Goal: Information Seeking & Learning: Learn about a topic

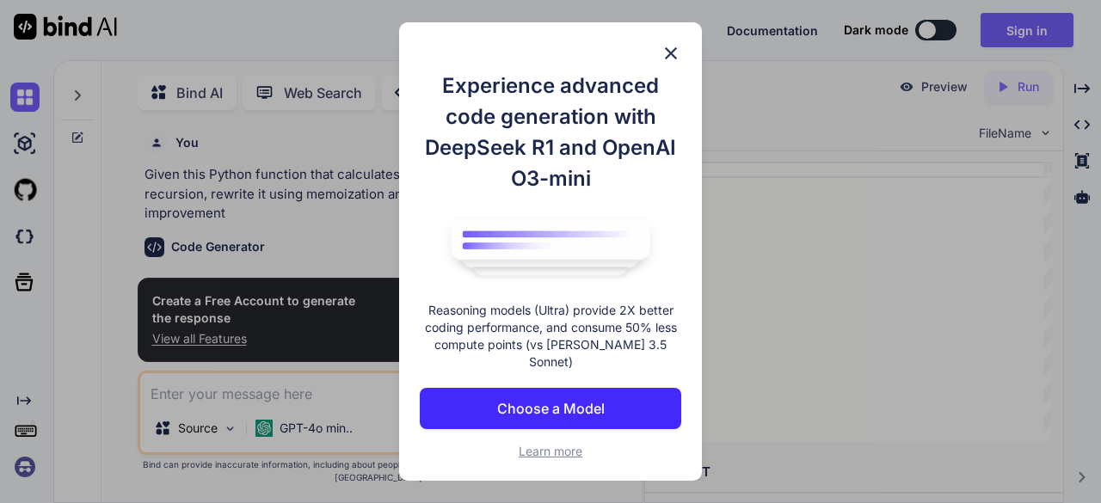
scroll to position [6, 0]
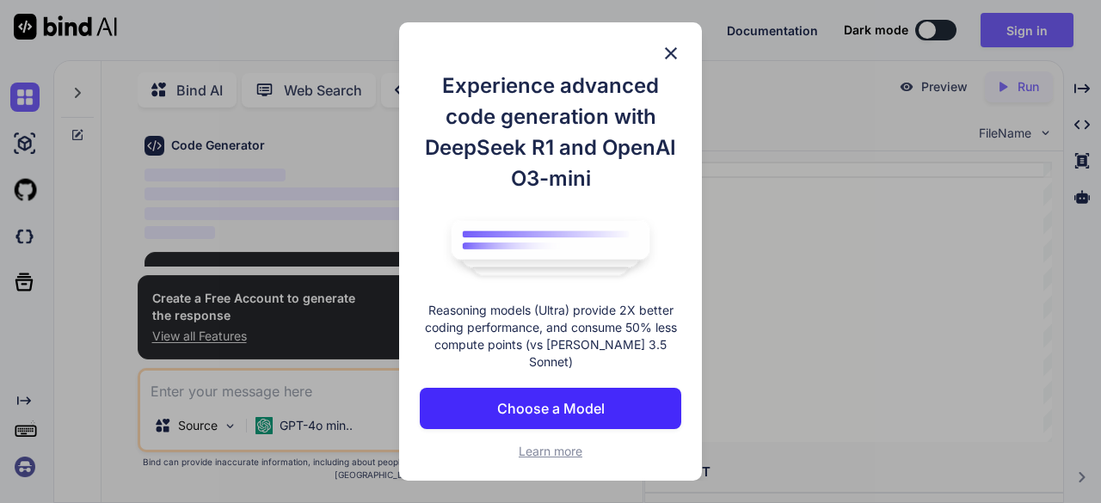
click at [595, 410] on p "Choose a Model" at bounding box center [551, 408] width 108 height 21
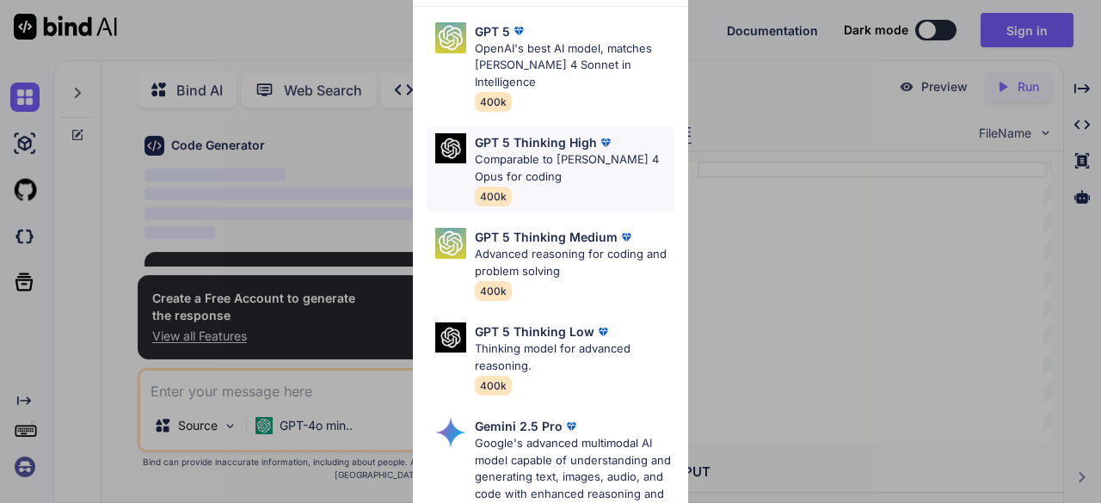
type textarea "x"
click at [547, 69] on p "OpenAI's best AI model, matches Claude 4 Sonnet in Intelligence" at bounding box center [575, 65] width 200 height 51
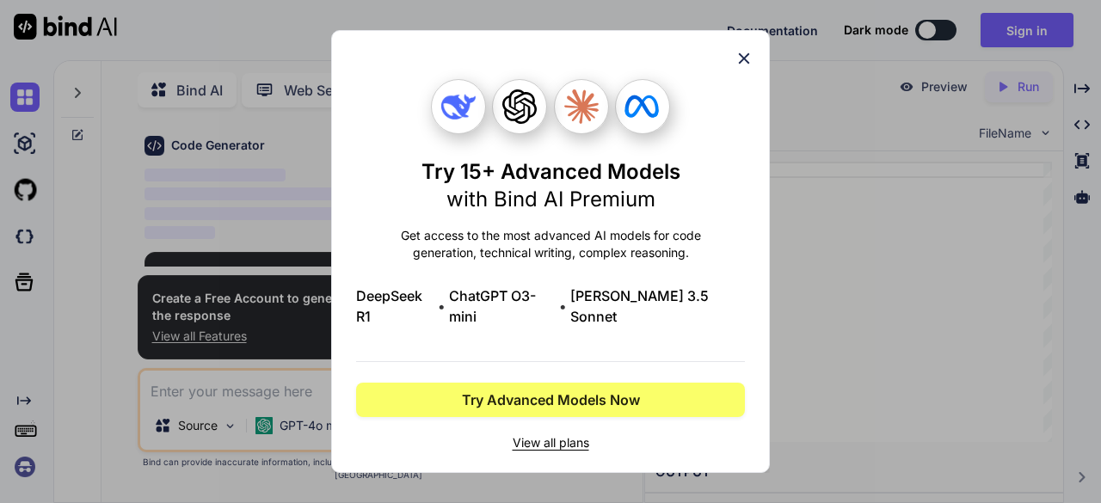
click at [747, 81] on div "Try 15+ Advanced Models with Bind AI Premium Get access to the most advanced AI…" at bounding box center [550, 251] width 439 height 443
click at [742, 58] on div "Try 15+ Advanced Models with Bind AI Premium Get access to the most advanced AI…" at bounding box center [550, 251] width 389 height 441
click at [741, 68] on icon at bounding box center [744, 58] width 19 height 19
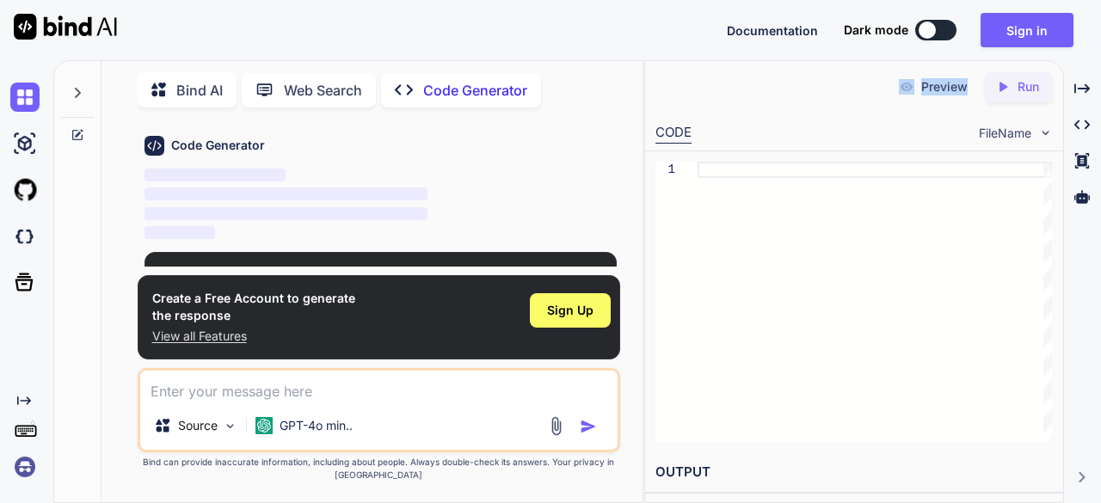
click at [741, 73] on div "Preview Created with Pixso. Run" at bounding box center [853, 87] width 417 height 52
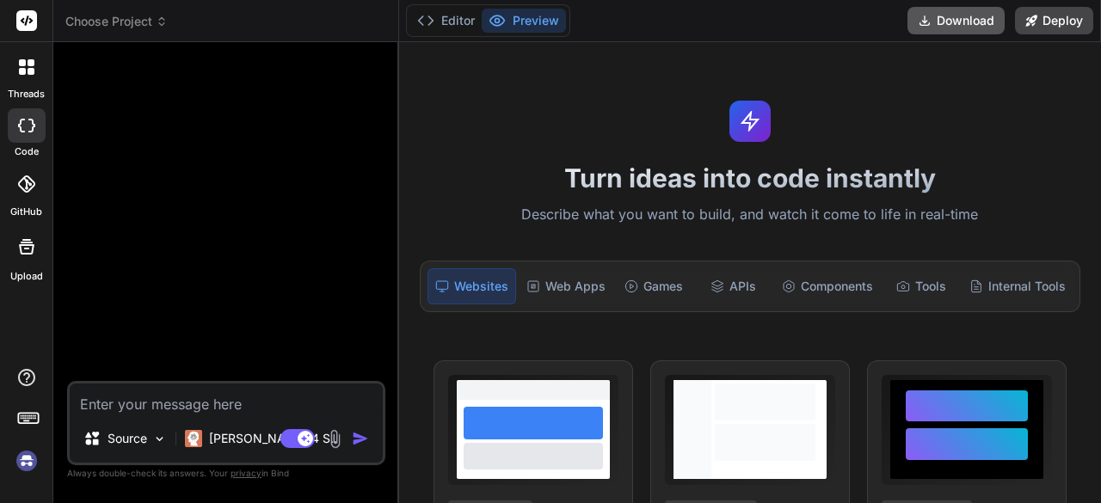
click at [974, 25] on button "Download" at bounding box center [956, 21] width 97 height 28
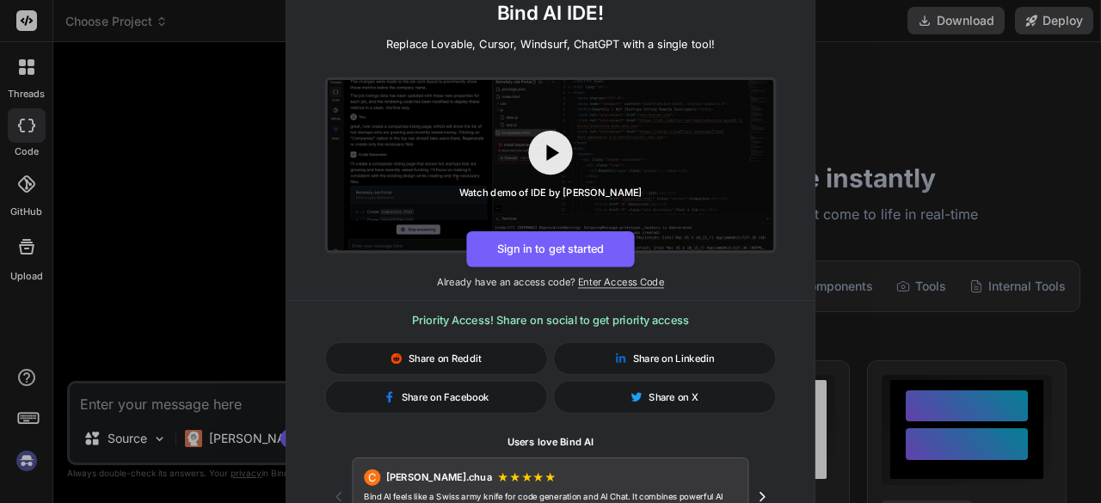
click at [950, 118] on div "🚀 Create and Deploy FullStack Applications with Bind AI IDE! Replace Lovable, C…" at bounding box center [550, 251] width 1101 height 503
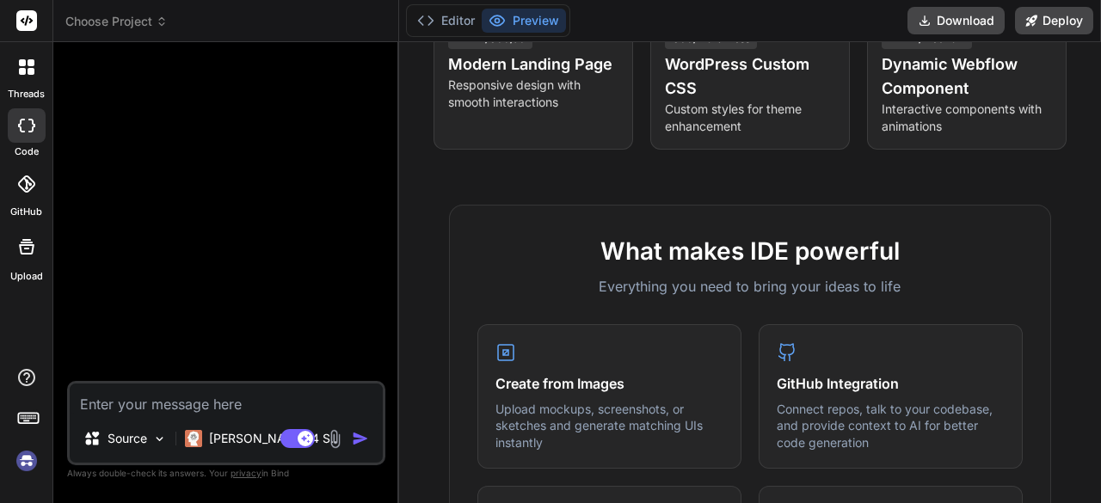
scroll to position [255, 0]
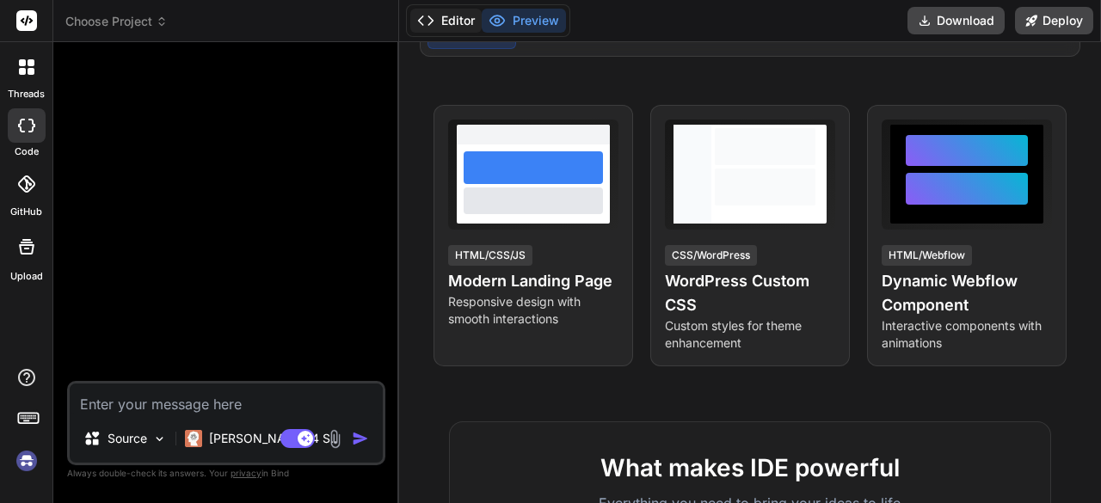
click at [465, 9] on button "Editor" at bounding box center [445, 21] width 71 height 24
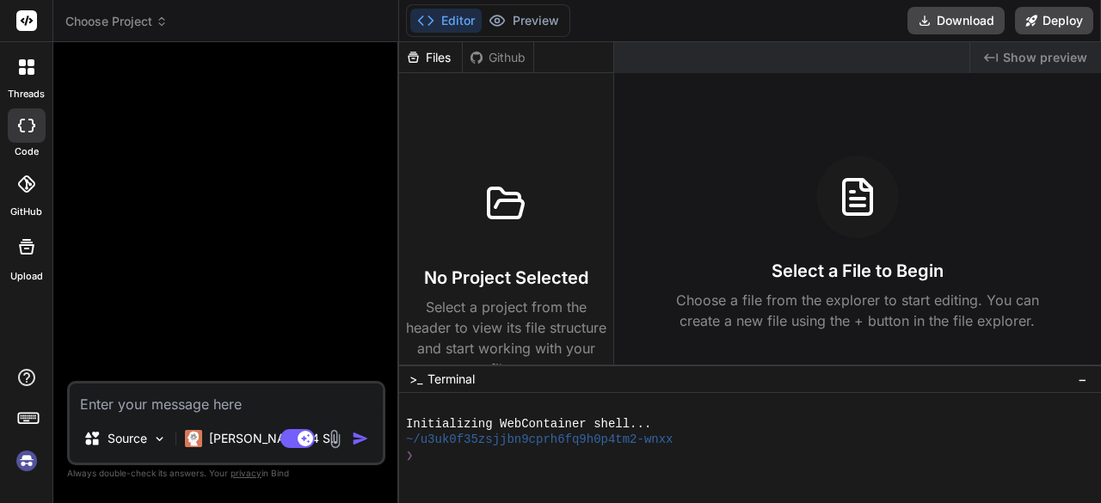
drag, startPoint x: 852, startPoint y: 233, endPoint x: 852, endPoint y: 200, distance: 32.7
click at [852, 200] on div at bounding box center [857, 197] width 83 height 83
click at [852, 199] on icon at bounding box center [858, 199] width 14 height 0
click at [440, 52] on div "Files" at bounding box center [430, 57] width 63 height 17
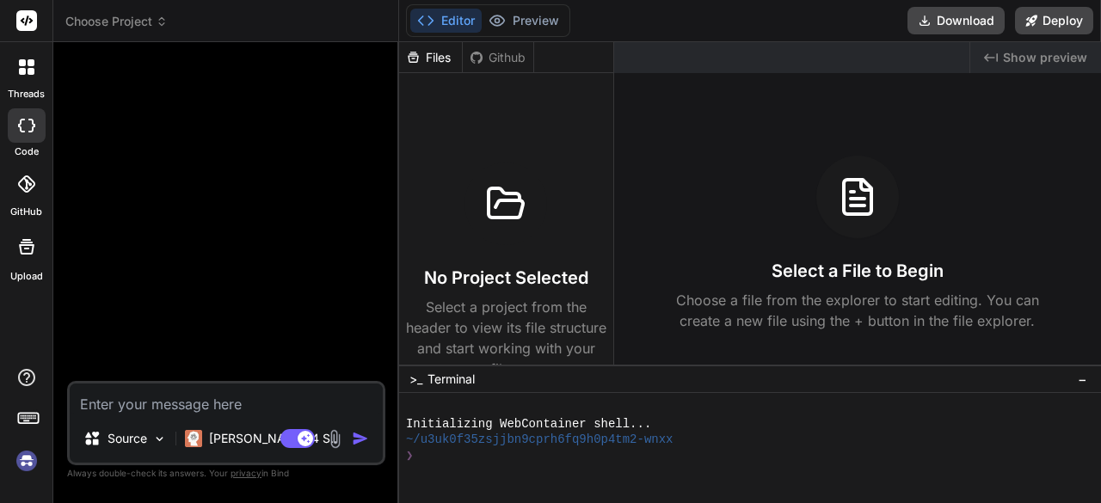
scroll to position [52, 0]
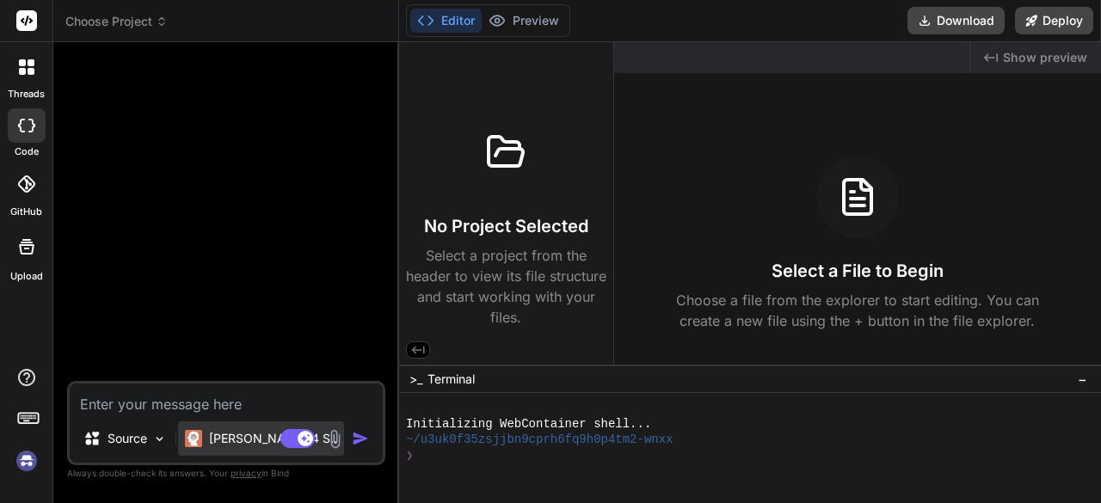
click at [233, 440] on p "[PERSON_NAME] 4 S.." at bounding box center [273, 438] width 128 height 17
type textarea "x"
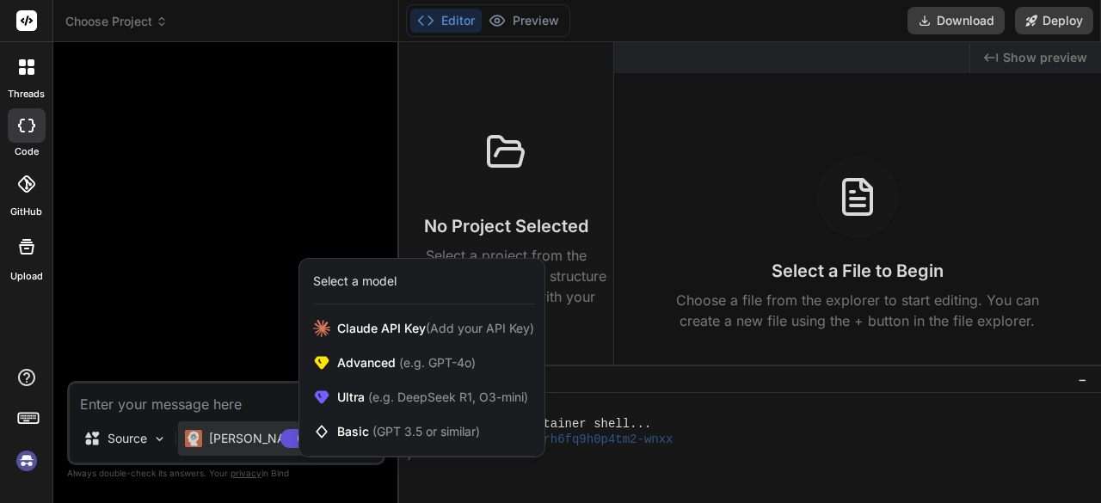
click at [28, 419] on icon at bounding box center [28, 417] width 24 height 24
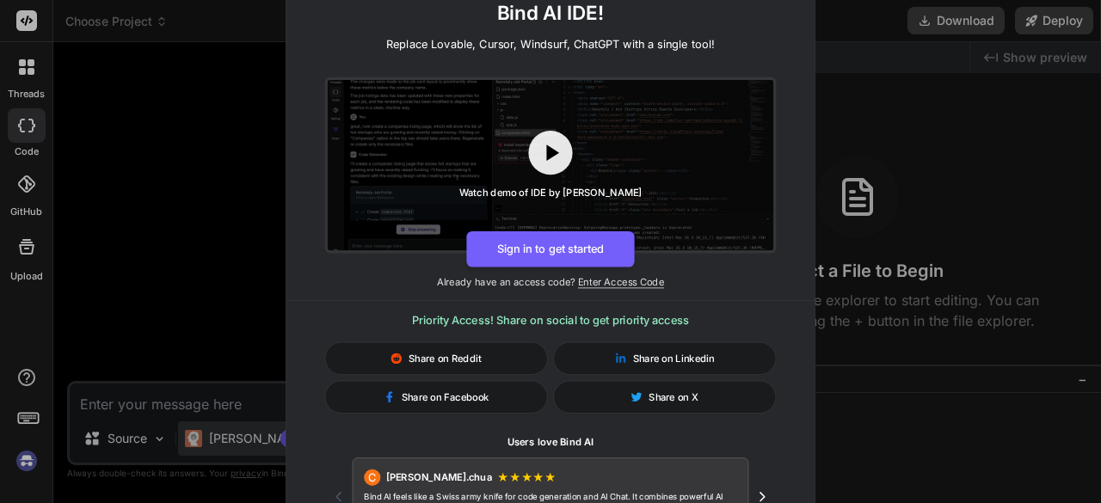
click at [220, 288] on div "🚀 Create and Deploy FullStack Applications with Bind AI IDE! Replace Lovable, C…" at bounding box center [550, 251] width 1101 height 503
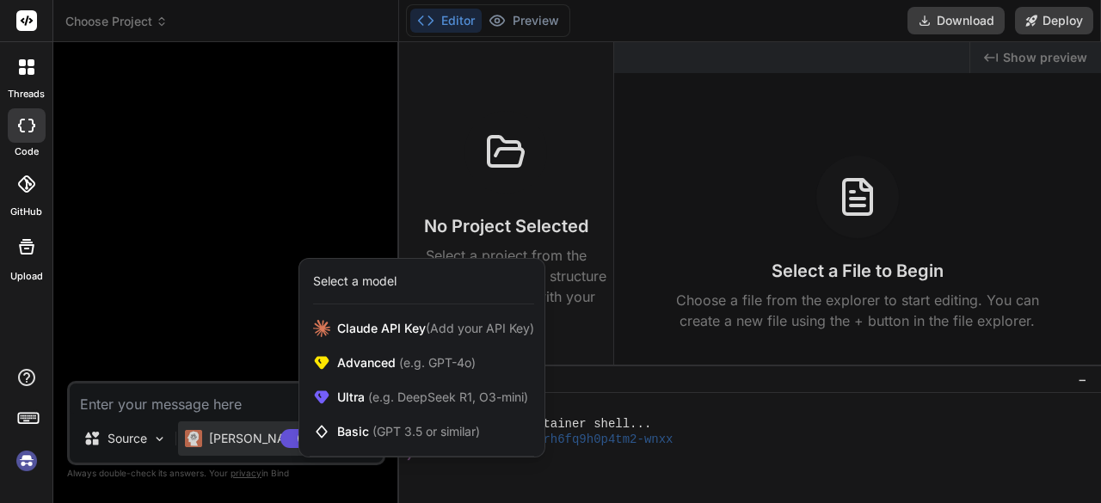
click at [17, 427] on icon at bounding box center [28, 417] width 24 height 24
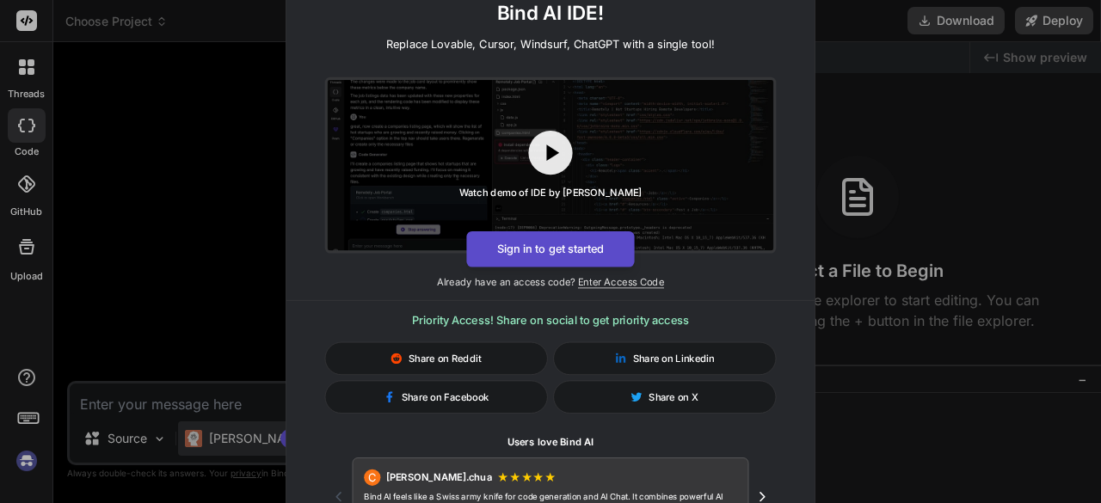
click at [575, 233] on button "Sign in to get started" at bounding box center [550, 249] width 168 height 36
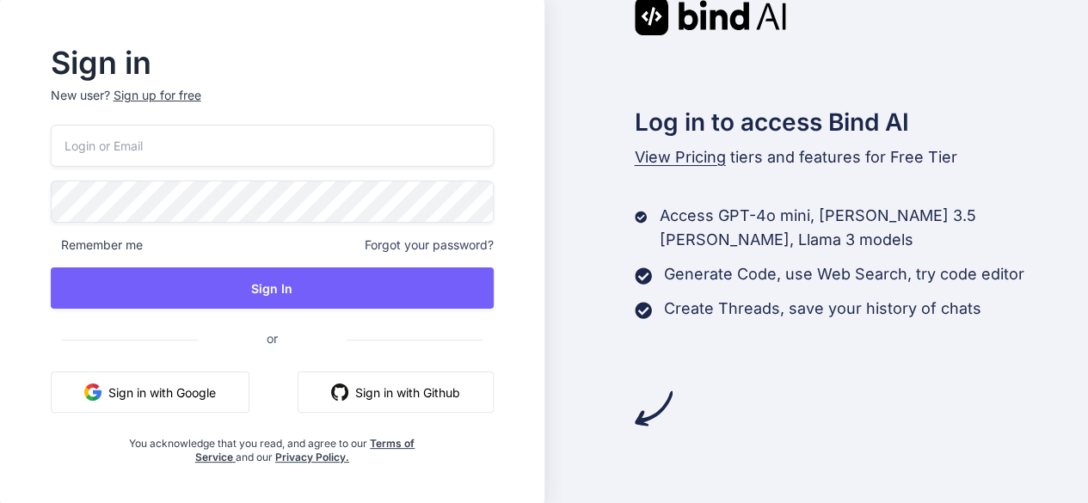
click at [693, 149] on span "View Pricing" at bounding box center [680, 157] width 91 height 18
drag, startPoint x: 694, startPoint y: 161, endPoint x: 661, endPoint y: 163, distance: 32.8
click at [661, 163] on span "View Pricing" at bounding box center [680, 157] width 91 height 18
click at [688, 164] on span "View Pricing" at bounding box center [680, 157] width 91 height 18
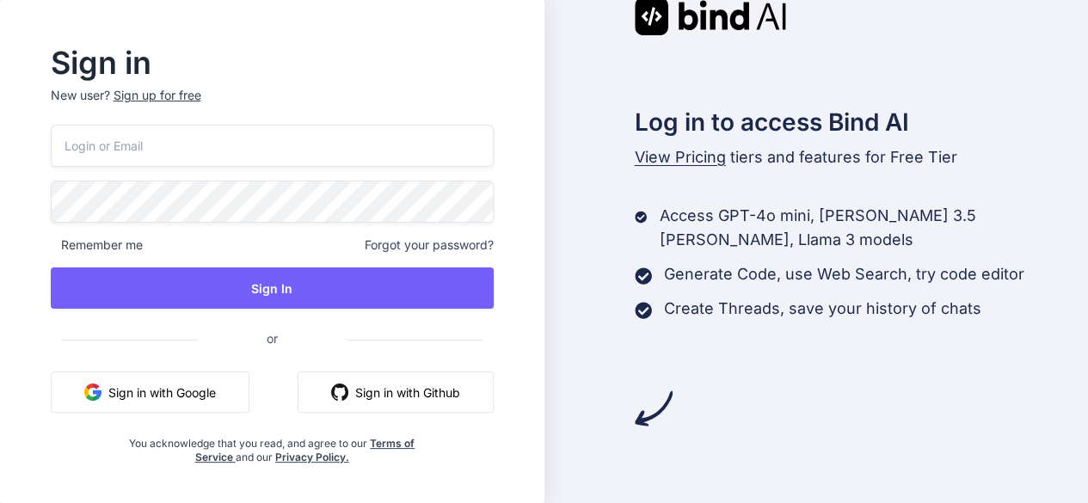
click at [688, 164] on span "View Pricing" at bounding box center [680, 157] width 91 height 18
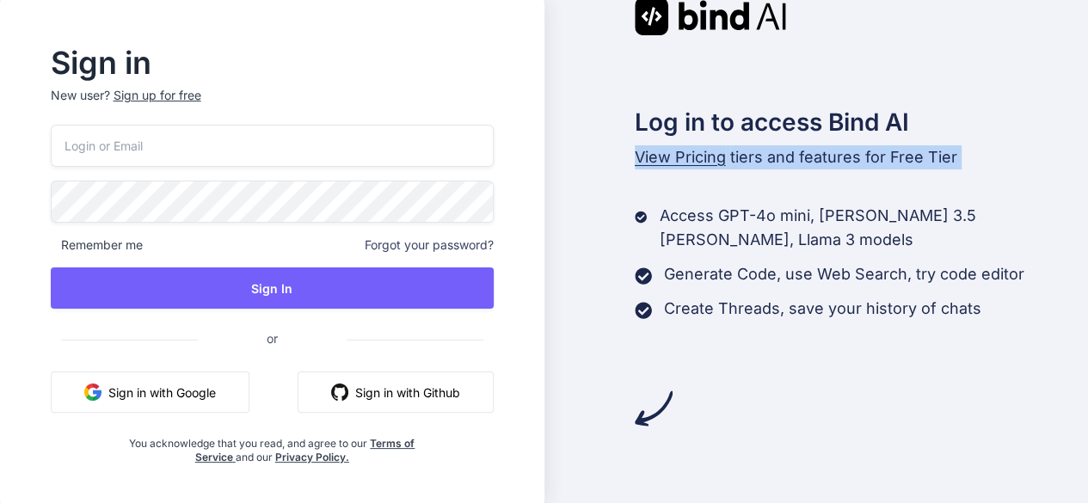
click at [688, 164] on span "View Pricing" at bounding box center [680, 157] width 91 height 18
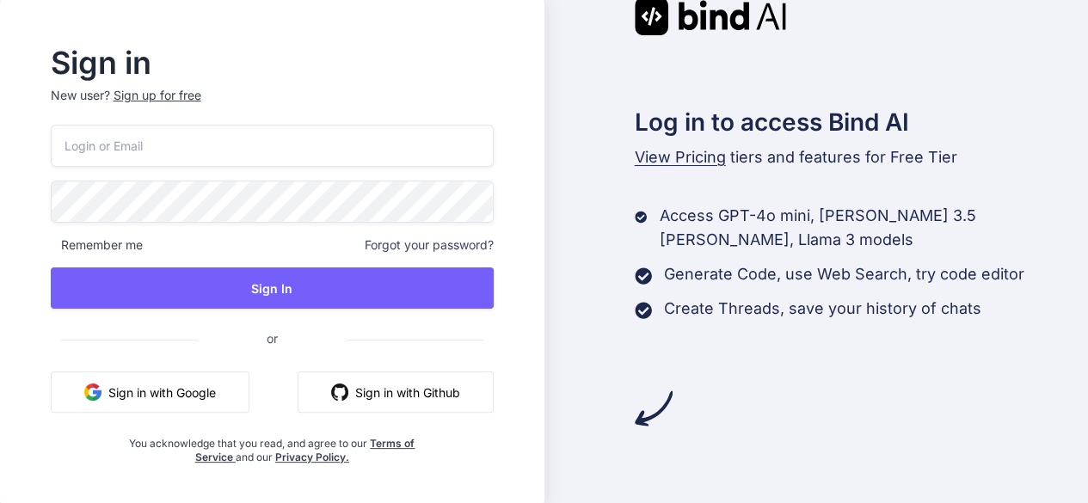
click at [821, 169] on div "Log in to access Bind AI View Pricing tiers and features for Free Tier Access G…" at bounding box center [817, 212] width 545 height 430
